Goal: Navigation & Orientation: Find specific page/section

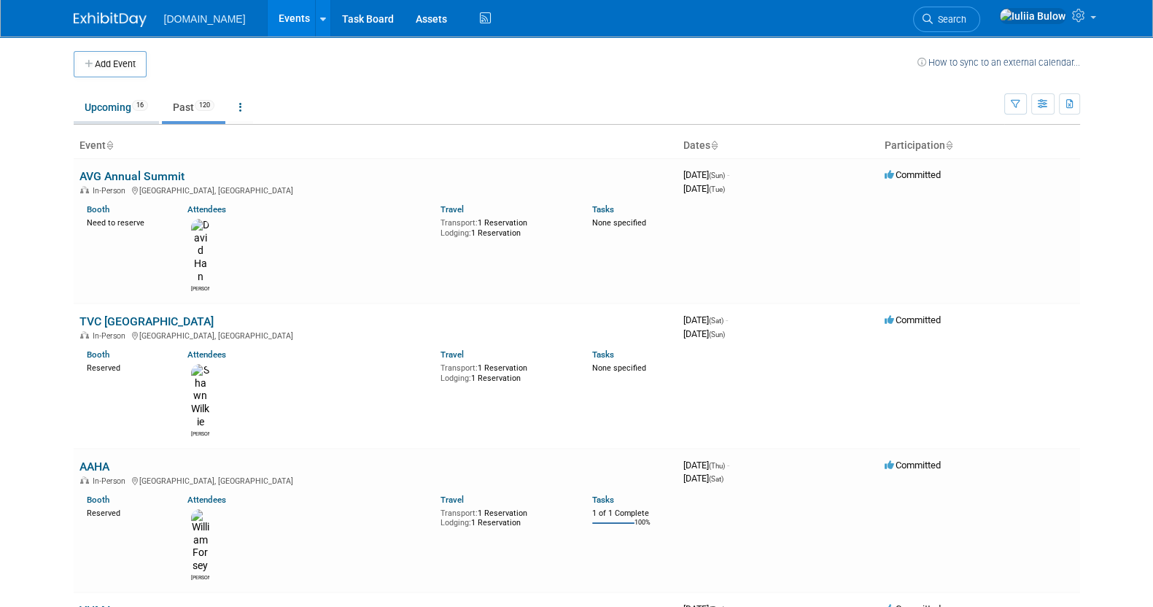
click at [93, 111] on link "Upcoming 16" at bounding box center [116, 107] width 85 height 28
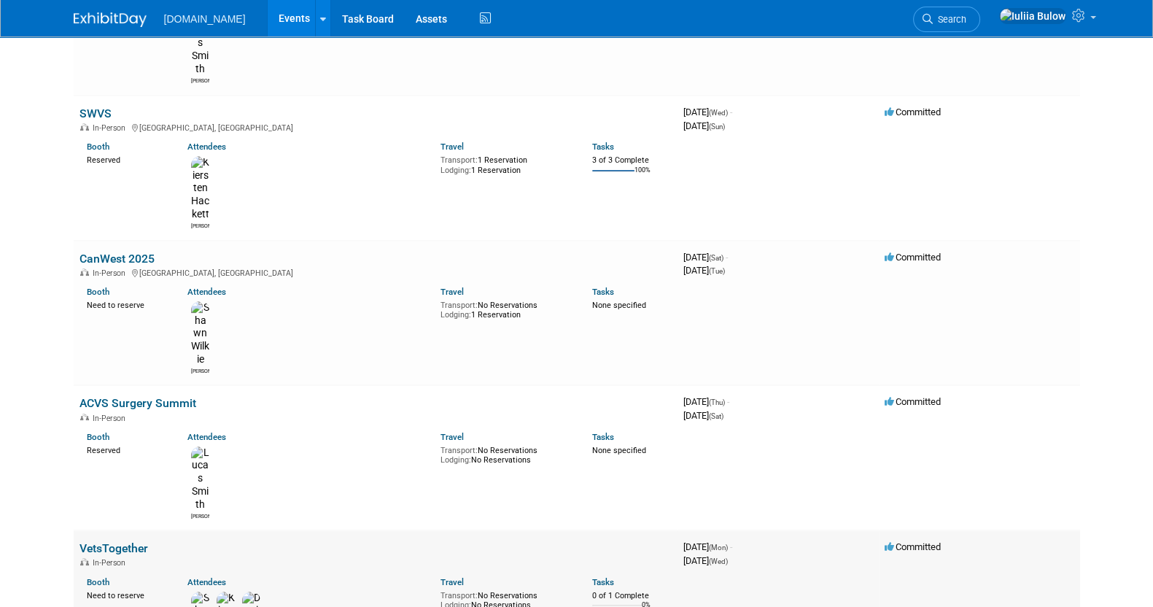
scroll to position [182, 0]
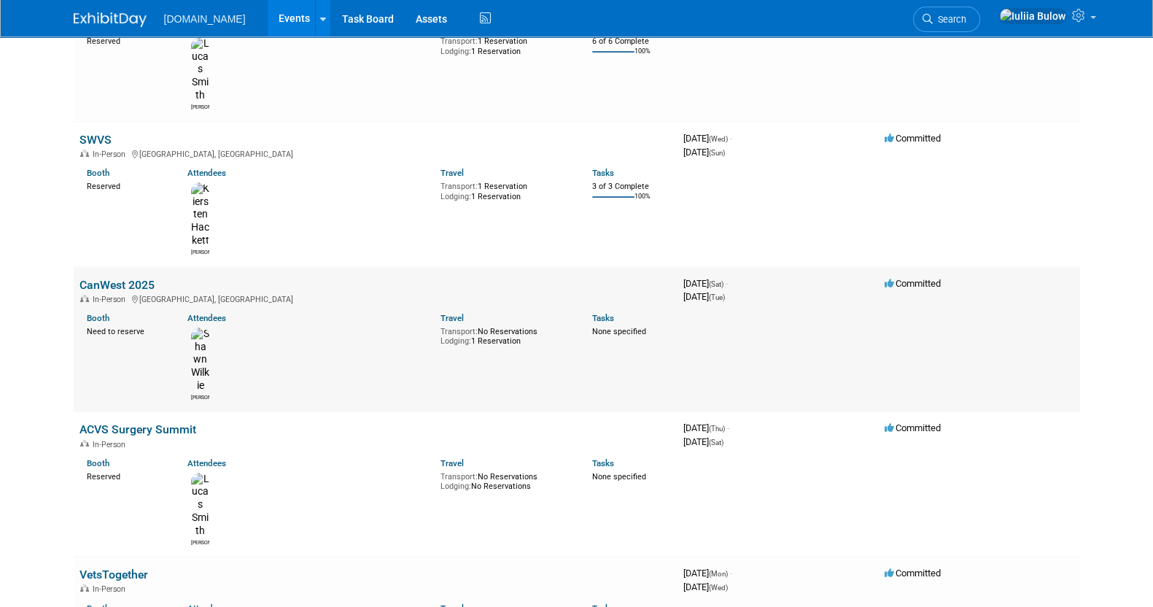
click at [104, 278] on link "CanWest 2025" at bounding box center [117, 285] width 75 height 14
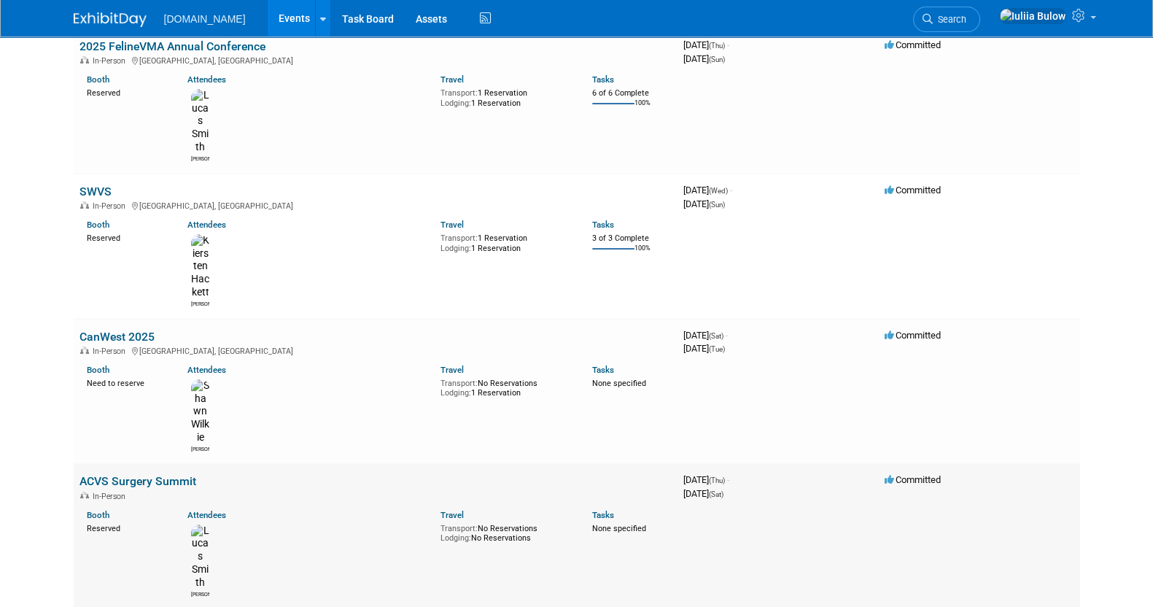
scroll to position [90, 0]
